Goal: Transaction & Acquisition: Subscribe to service/newsletter

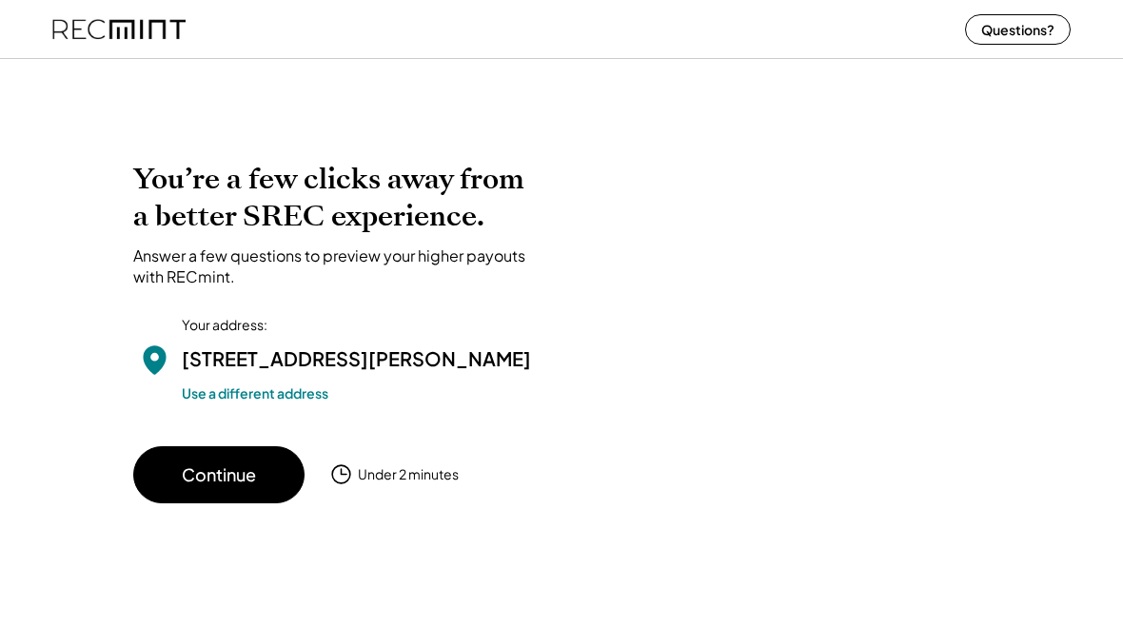
click at [214, 504] on button "Continue" at bounding box center [218, 474] width 171 height 57
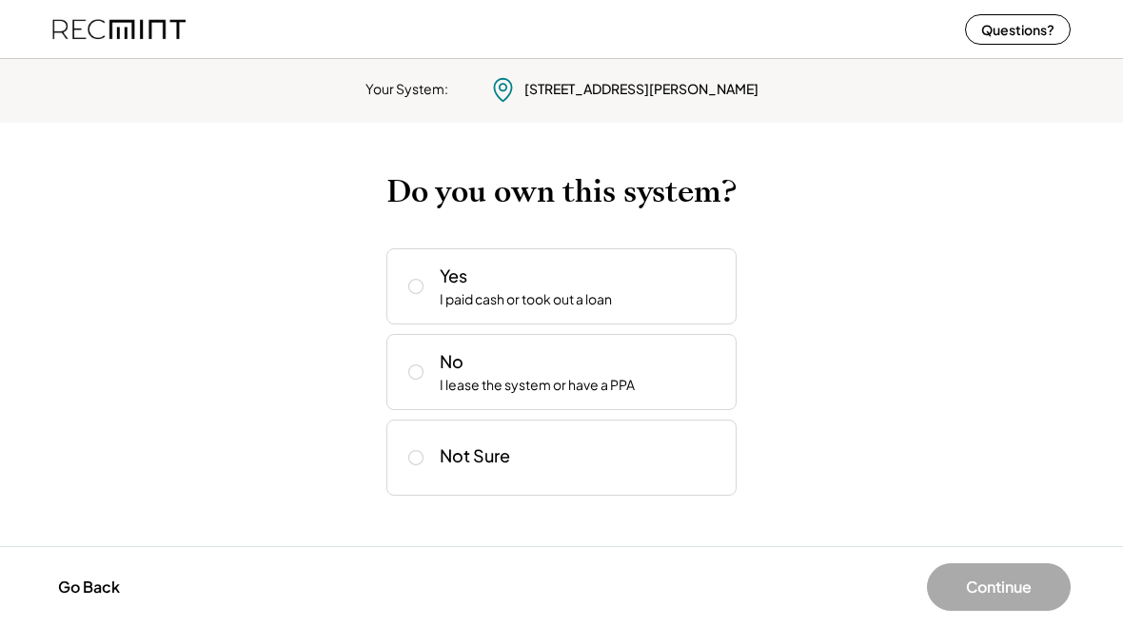
click at [426, 292] on button at bounding box center [416, 286] width 29 height 29
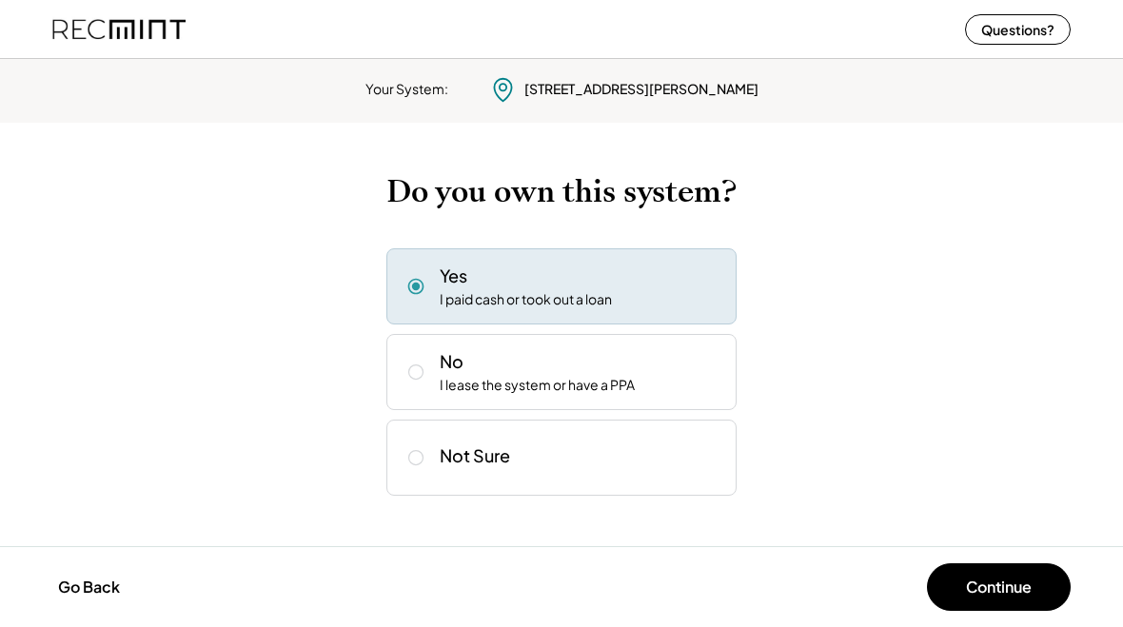
click at [1001, 596] on button "Continue" at bounding box center [999, 587] width 144 height 48
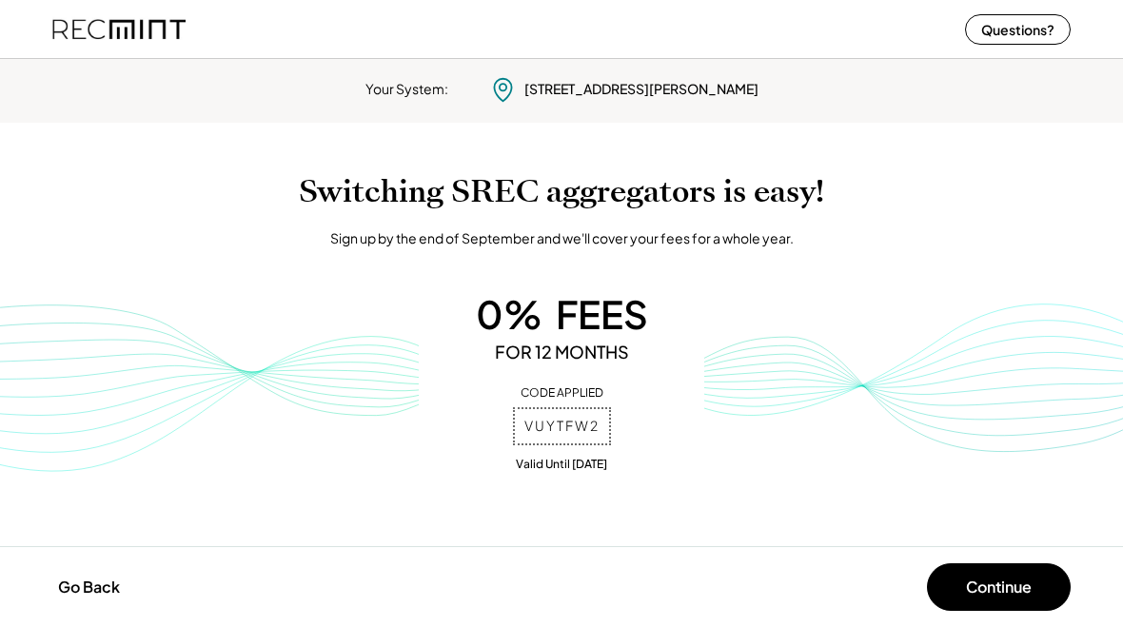
click at [982, 608] on button "Continue" at bounding box center [999, 587] width 144 height 48
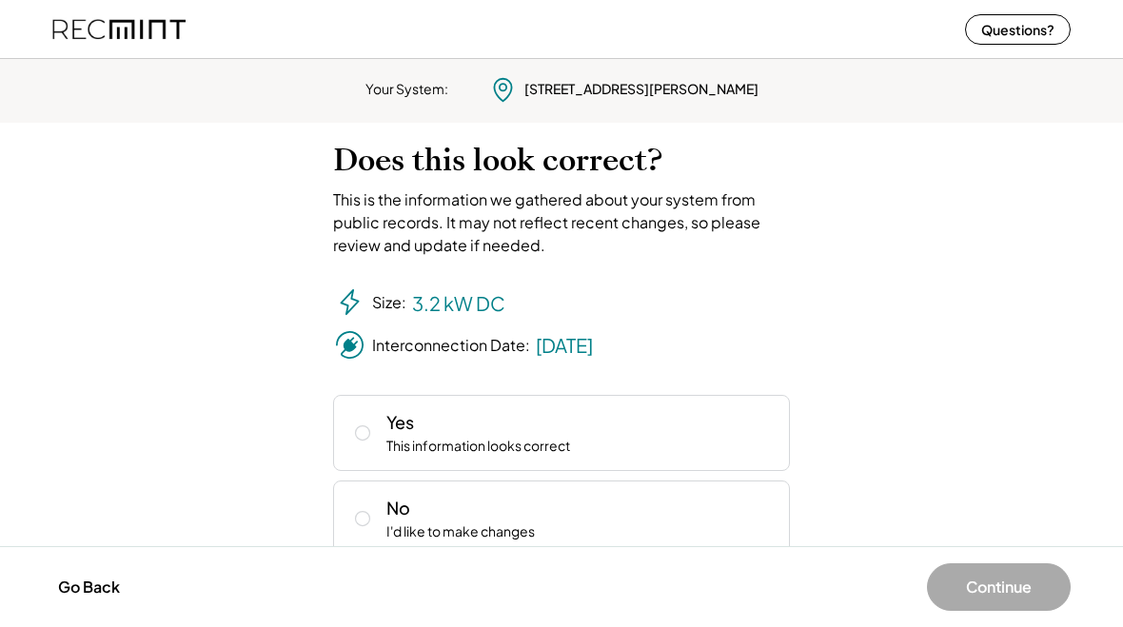
click at [367, 446] on button at bounding box center [362, 433] width 29 height 29
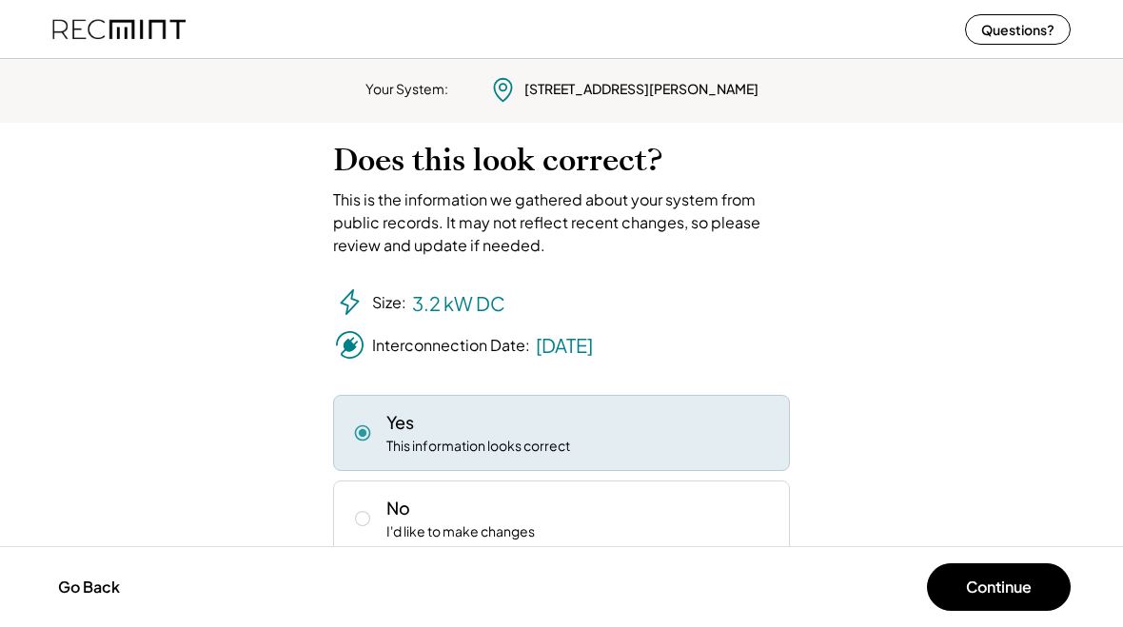
click at [1016, 598] on button "Continue" at bounding box center [999, 587] width 144 height 48
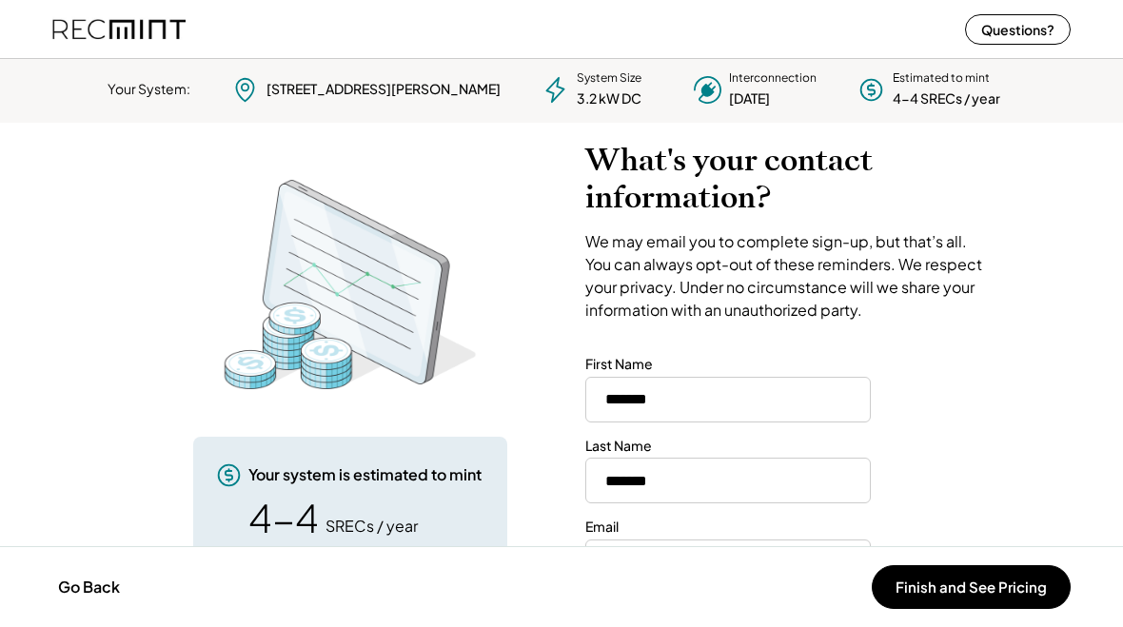
click at [640, 540] on input "**********" at bounding box center [728, 563] width 286 height 46
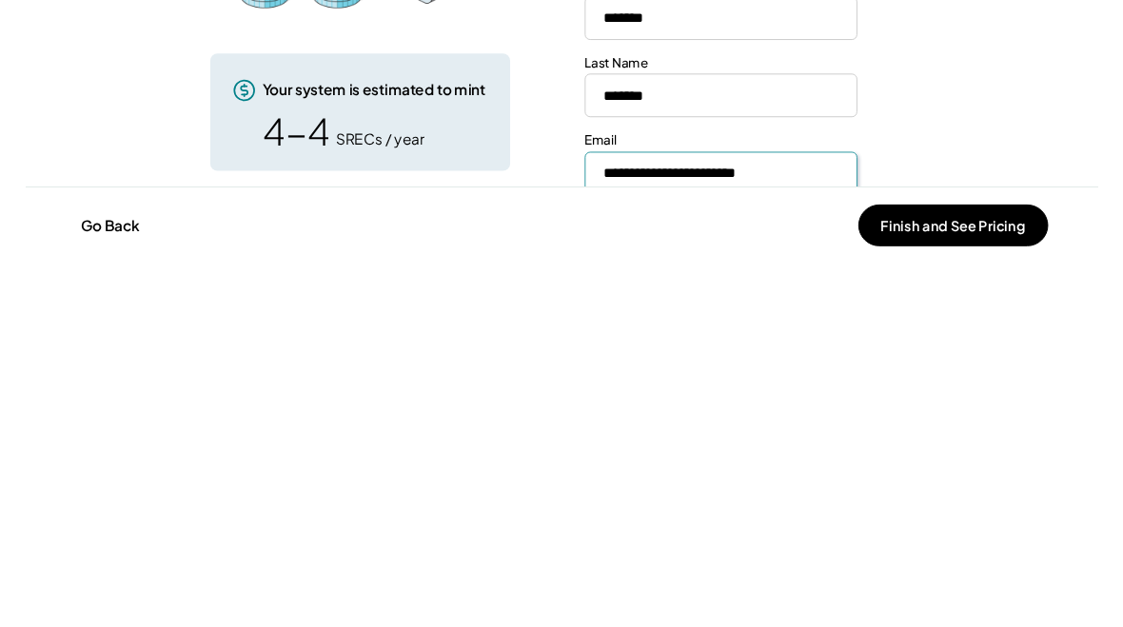
scroll to position [27, 0]
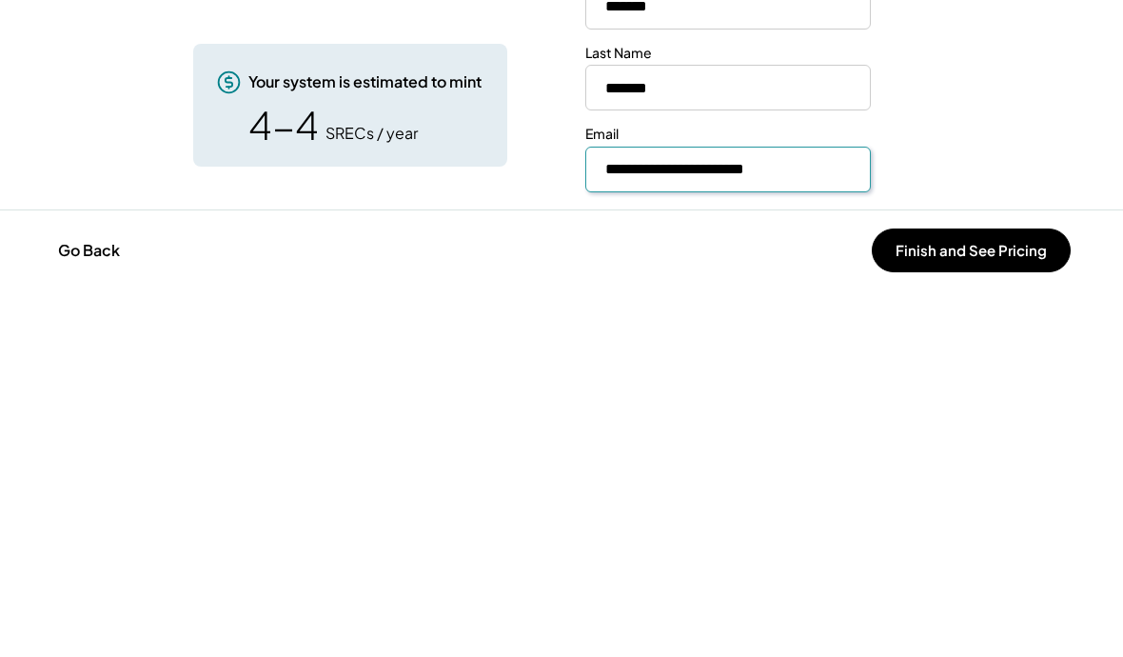
click at [961, 595] on button "Finish and See Pricing" at bounding box center [971, 617] width 199 height 44
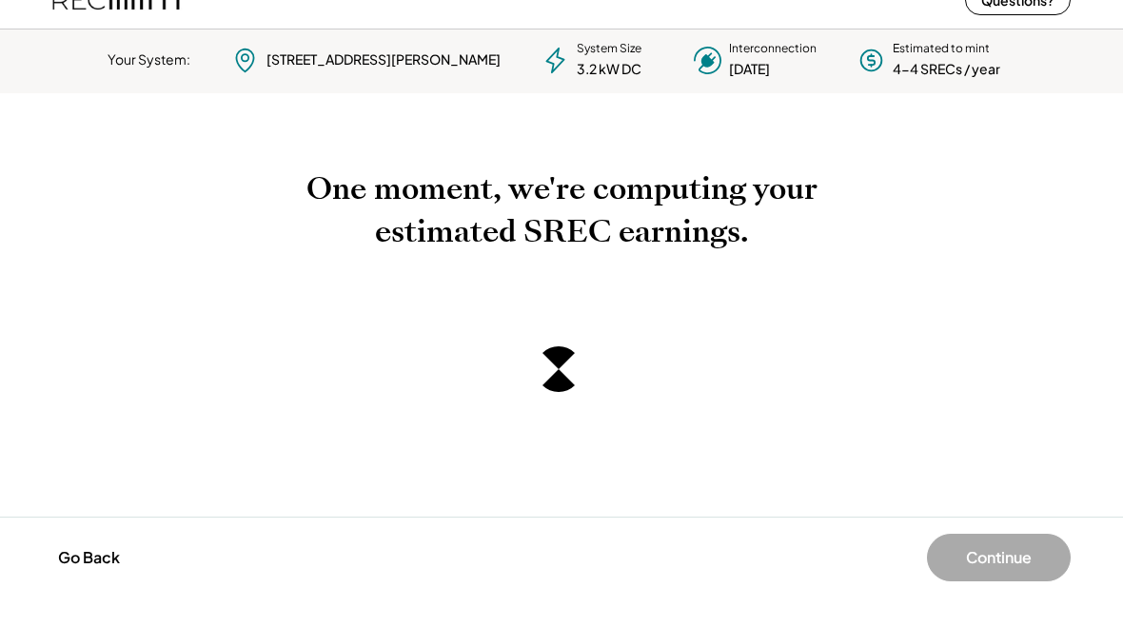
scroll to position [0, 0]
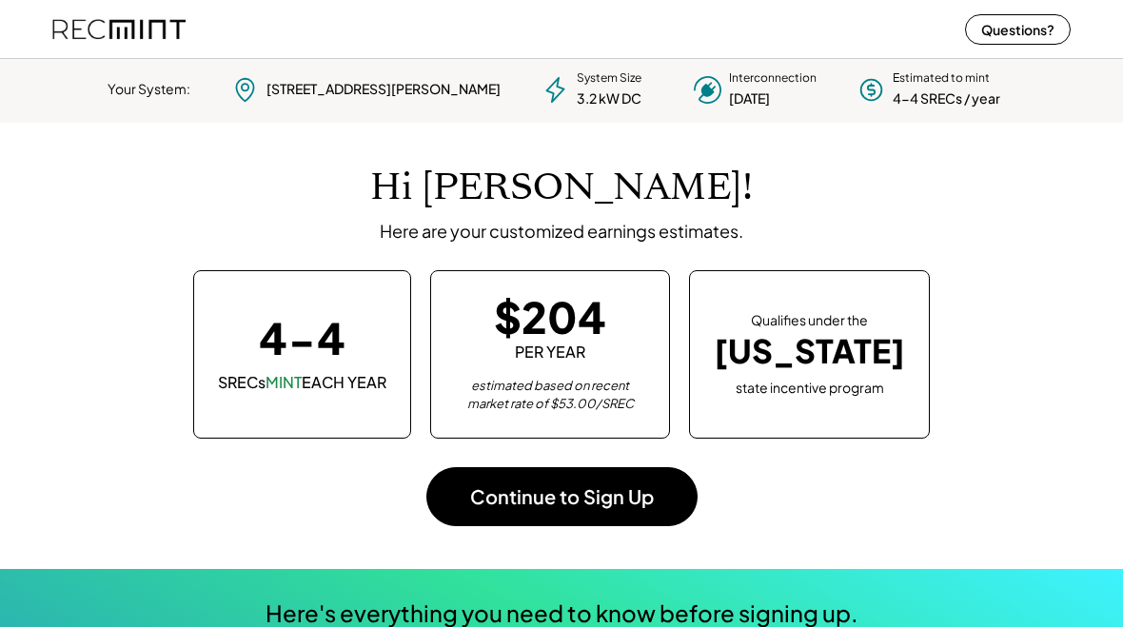
scroll to position [268, 531]
click at [586, 504] on button "Continue to Sign Up" at bounding box center [561, 496] width 271 height 59
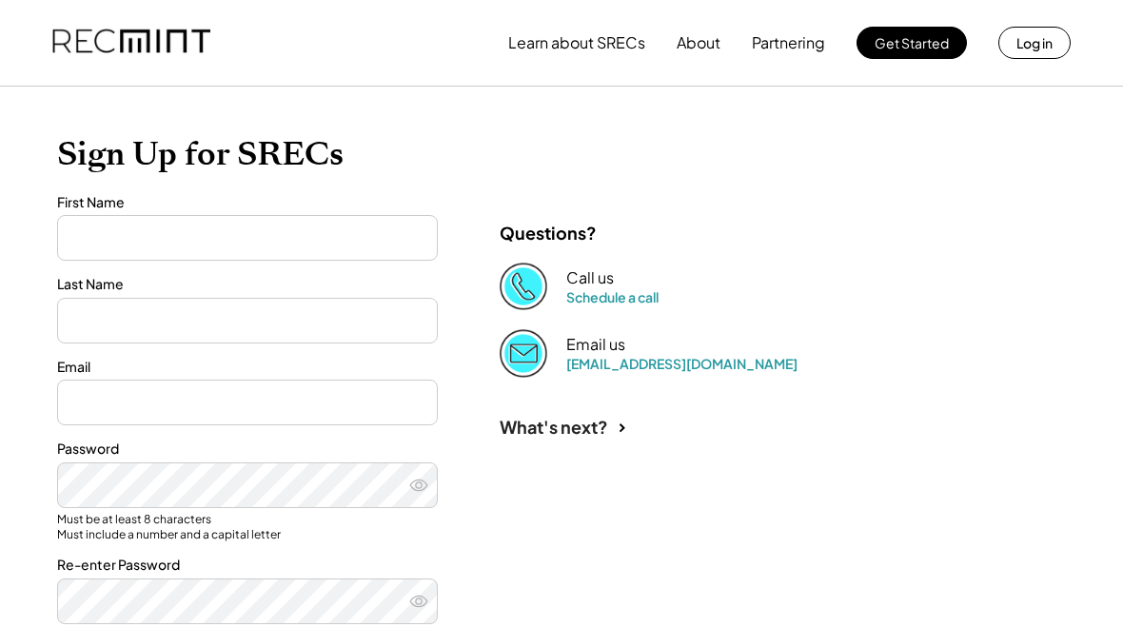
type input "*******"
type input "**********"
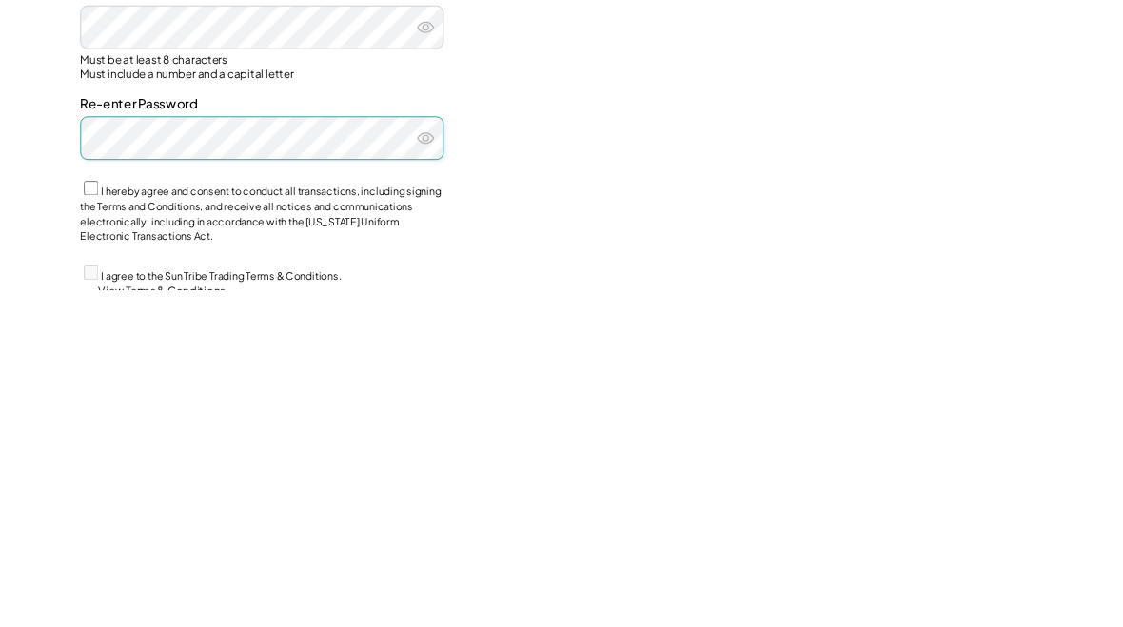
scroll to position [343, 0]
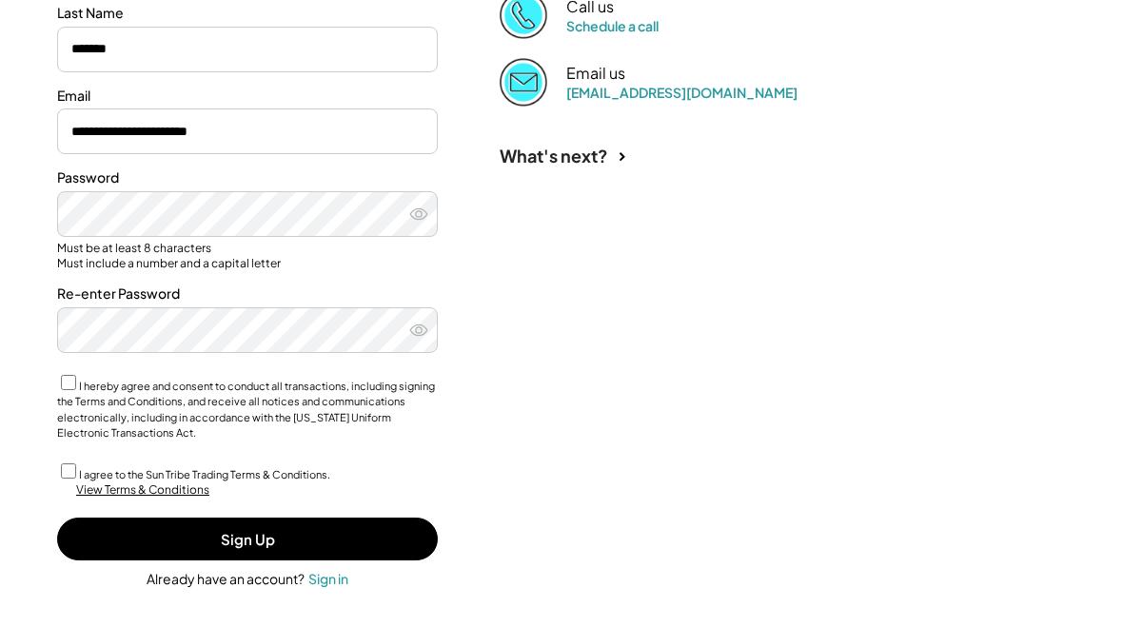
click at [267, 543] on button "Sign Up" at bounding box center [247, 539] width 381 height 43
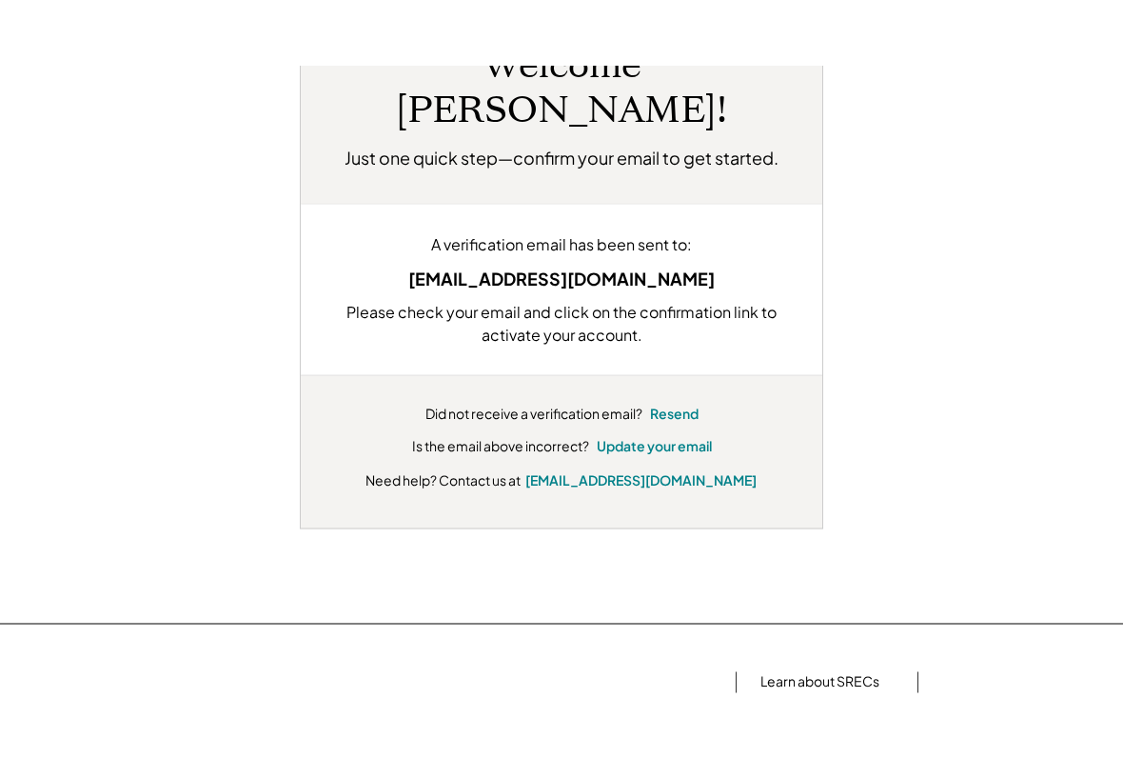
scroll to position [153, 0]
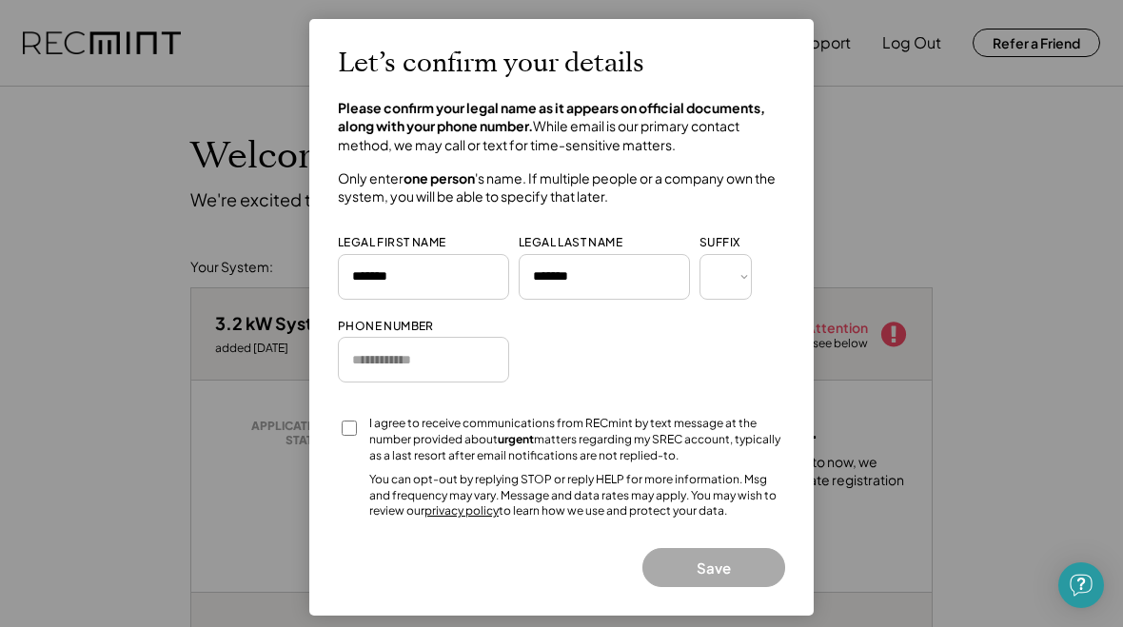
click at [399, 358] on input "tel" at bounding box center [423, 360] width 171 height 46
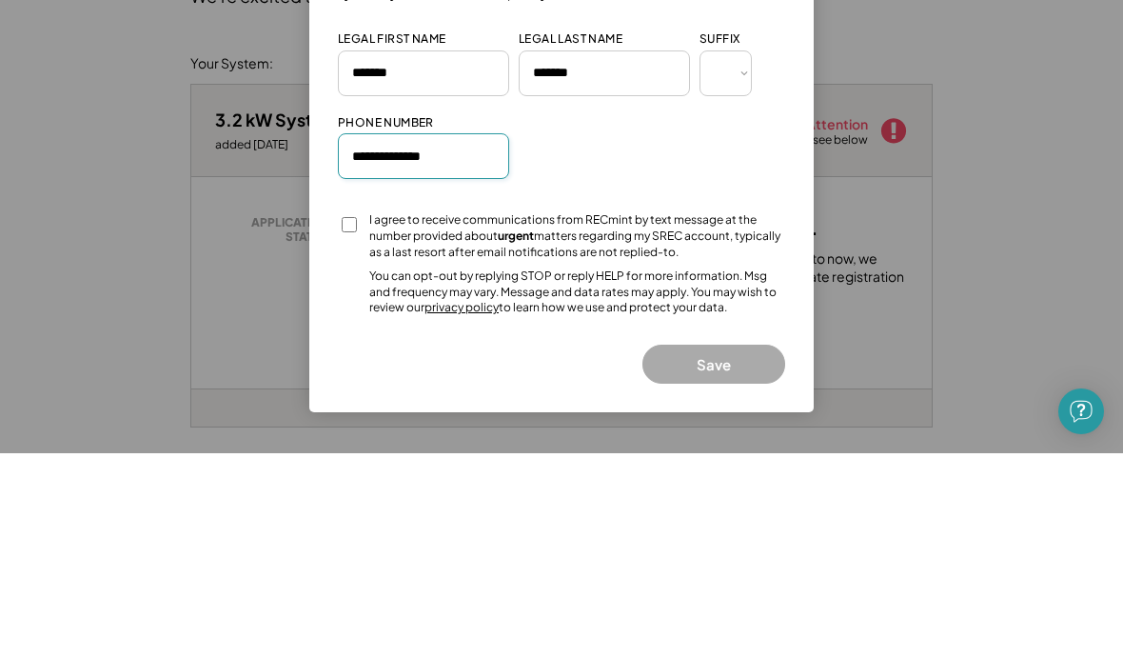
type input "**********"
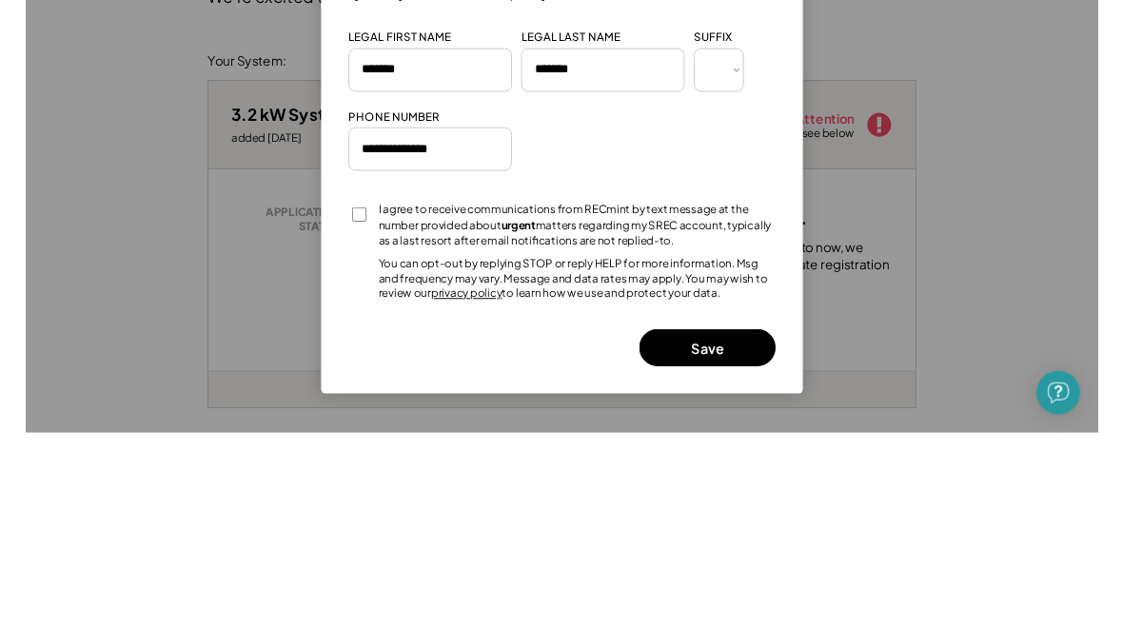
scroll to position [204, 0]
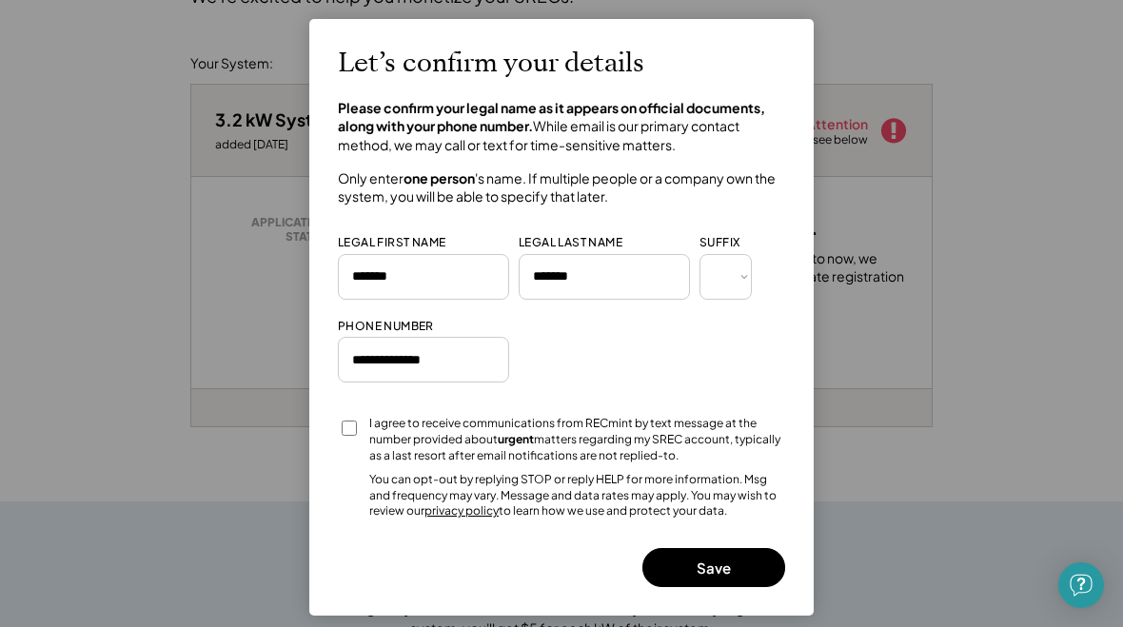
click at [753, 563] on button "Save" at bounding box center [713, 567] width 143 height 39
click at [732, 561] on button "Save" at bounding box center [713, 567] width 143 height 39
click at [728, 558] on button "Save" at bounding box center [713, 567] width 143 height 39
click at [970, 408] on div at bounding box center [561, 313] width 1123 height 627
click at [722, 568] on button "Save" at bounding box center [713, 567] width 143 height 39
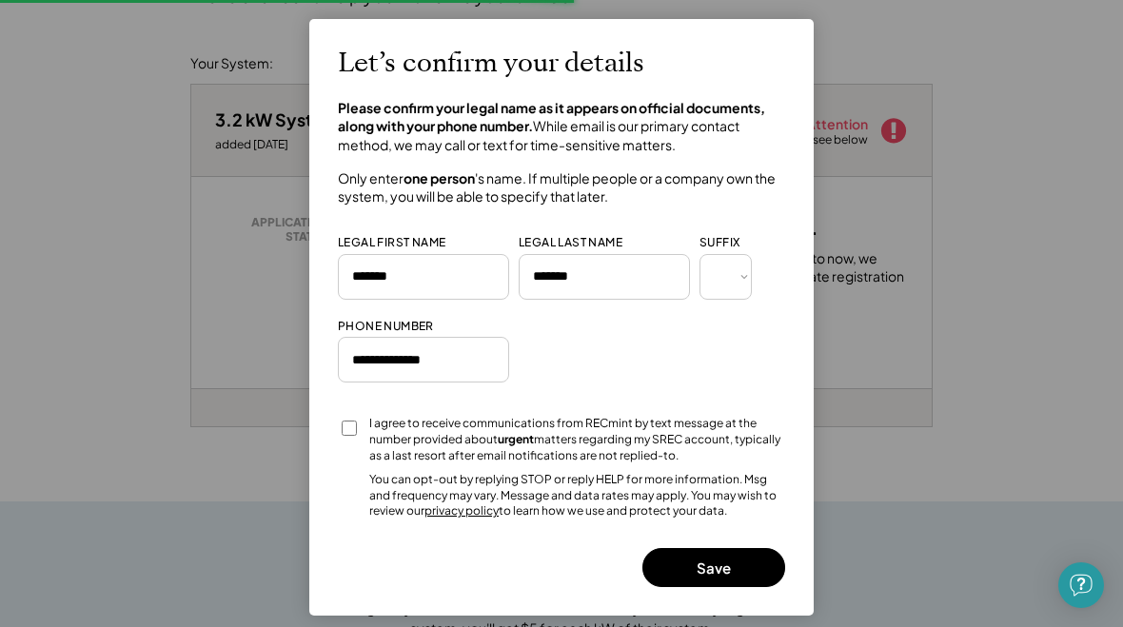
click at [694, 569] on button "Save" at bounding box center [713, 567] width 143 height 39
click at [709, 560] on button "Save" at bounding box center [713, 567] width 143 height 39
click at [702, 552] on button "Save" at bounding box center [713, 567] width 143 height 39
click at [710, 559] on button "Save" at bounding box center [713, 567] width 143 height 39
click at [704, 557] on button "Save" at bounding box center [713, 567] width 143 height 39
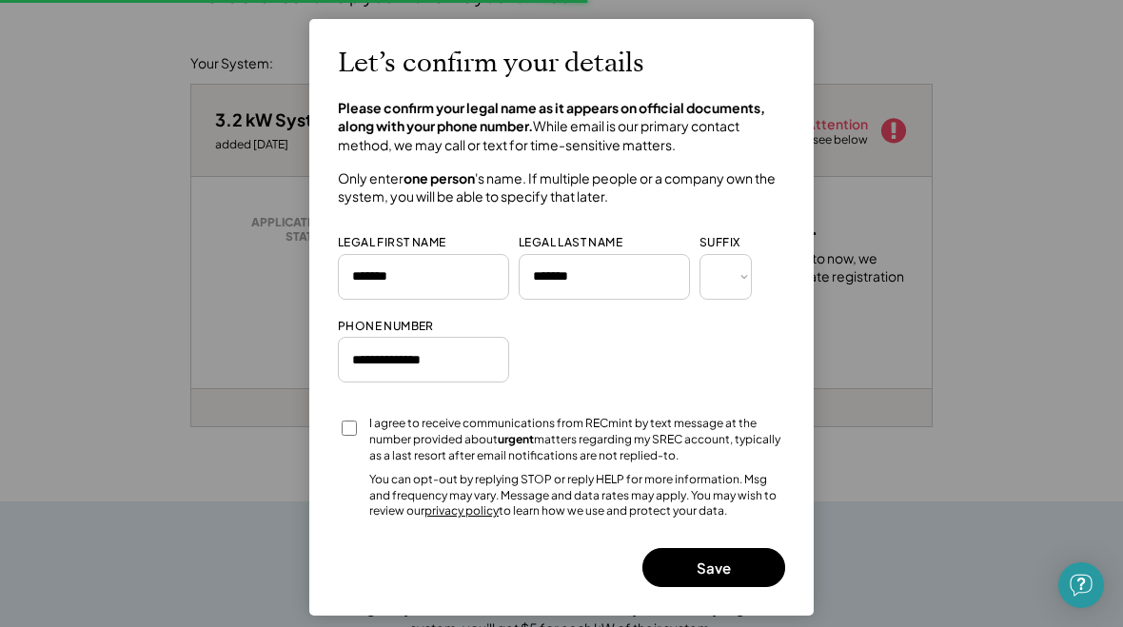
click at [197, 473] on div at bounding box center [561, 313] width 1123 height 627
